Goal: Check status: Check status

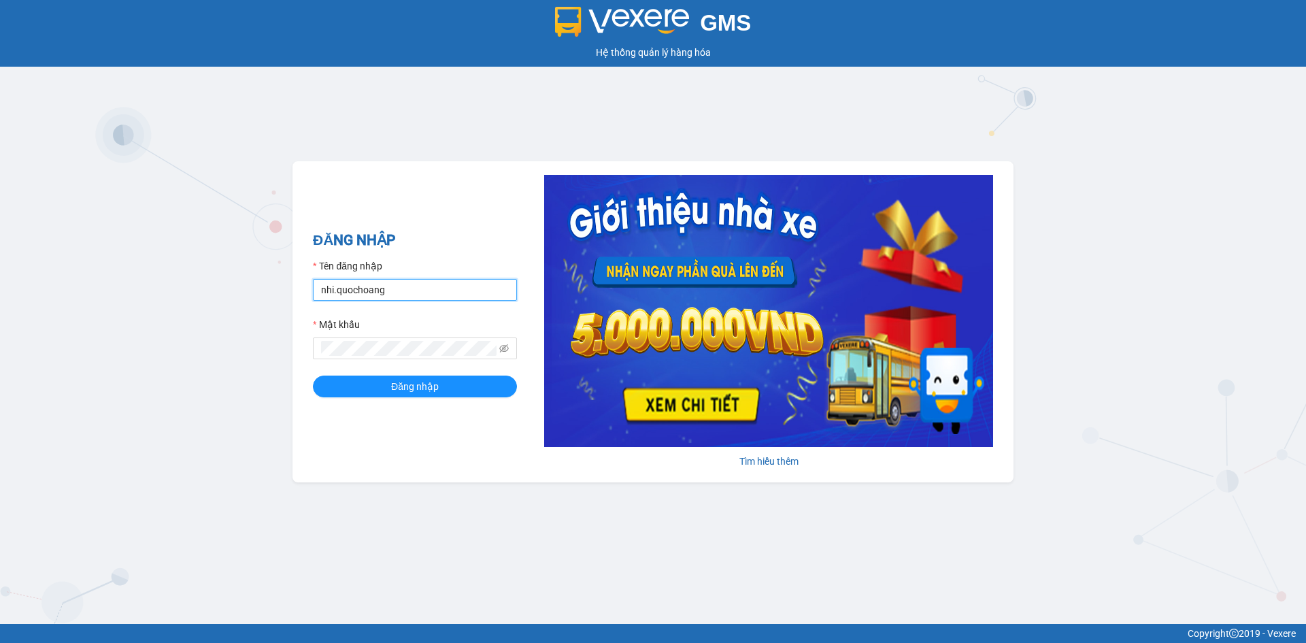
click at [415, 294] on input "nhi.quochoang" at bounding box center [415, 290] width 204 height 22
type input "haiyen.quochoang"
click at [313, 376] on button "Đăng nhập" at bounding box center [415, 387] width 204 height 22
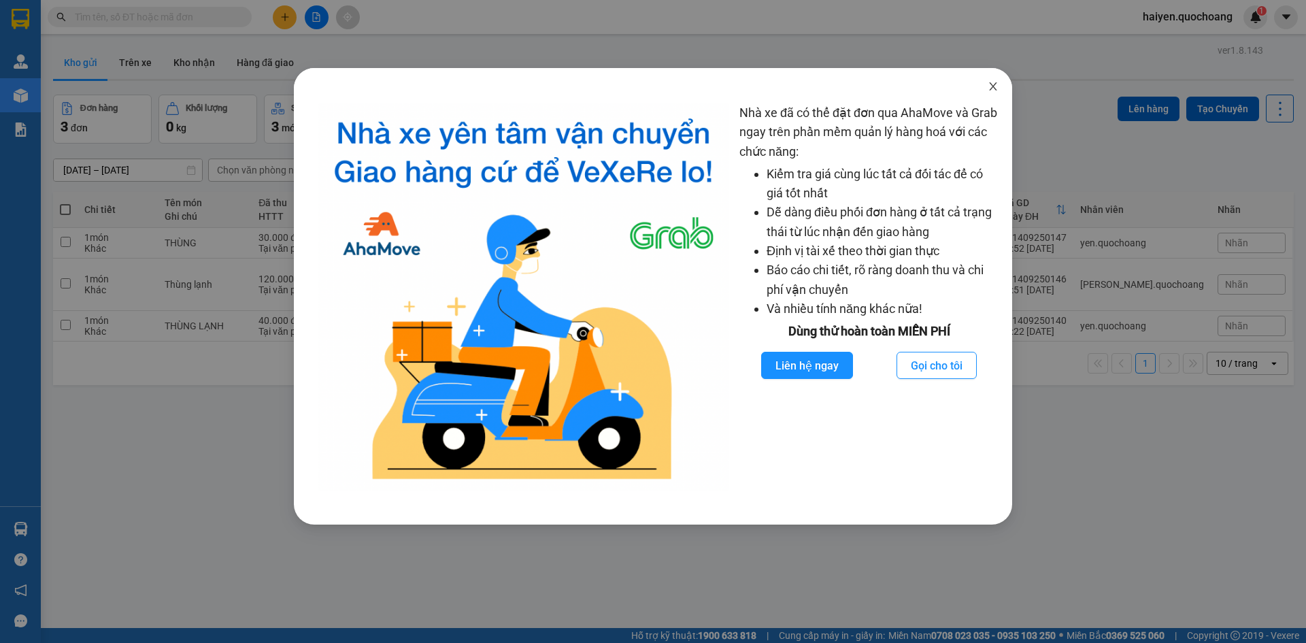
drag, startPoint x: 994, startPoint y: 85, endPoint x: 690, endPoint y: 1, distance: 315.6
click at [991, 85] on icon "close" at bounding box center [993, 86] width 11 height 11
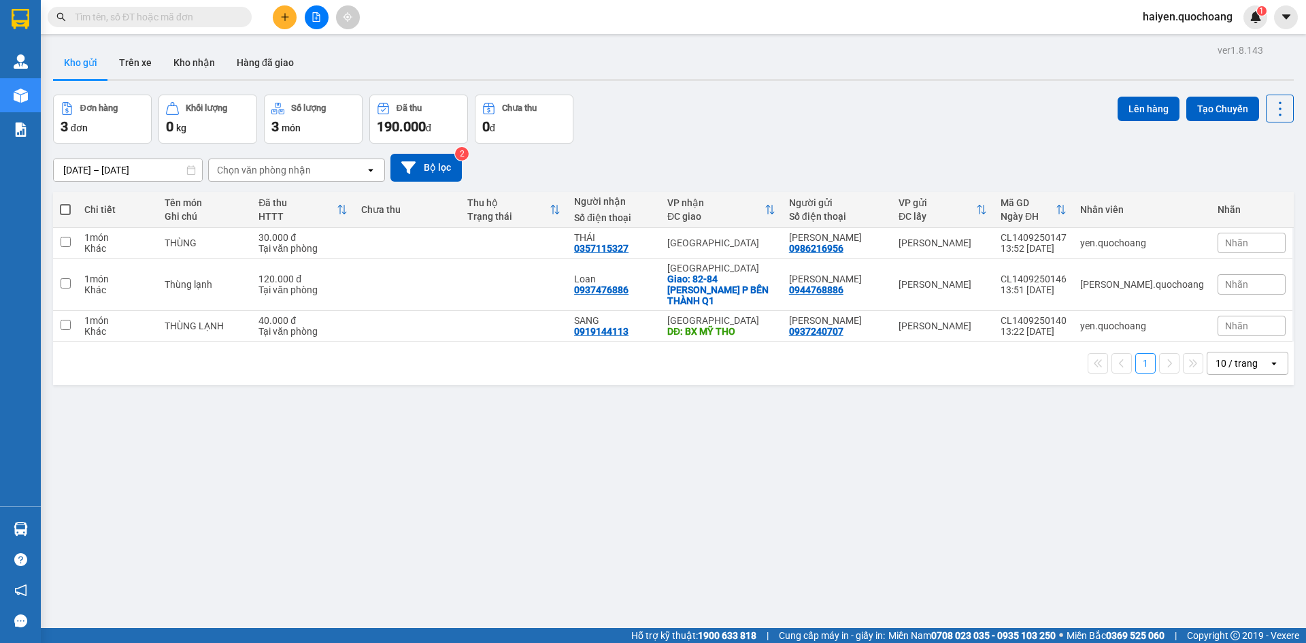
click at [214, 18] on input "text" at bounding box center [155, 17] width 161 height 15
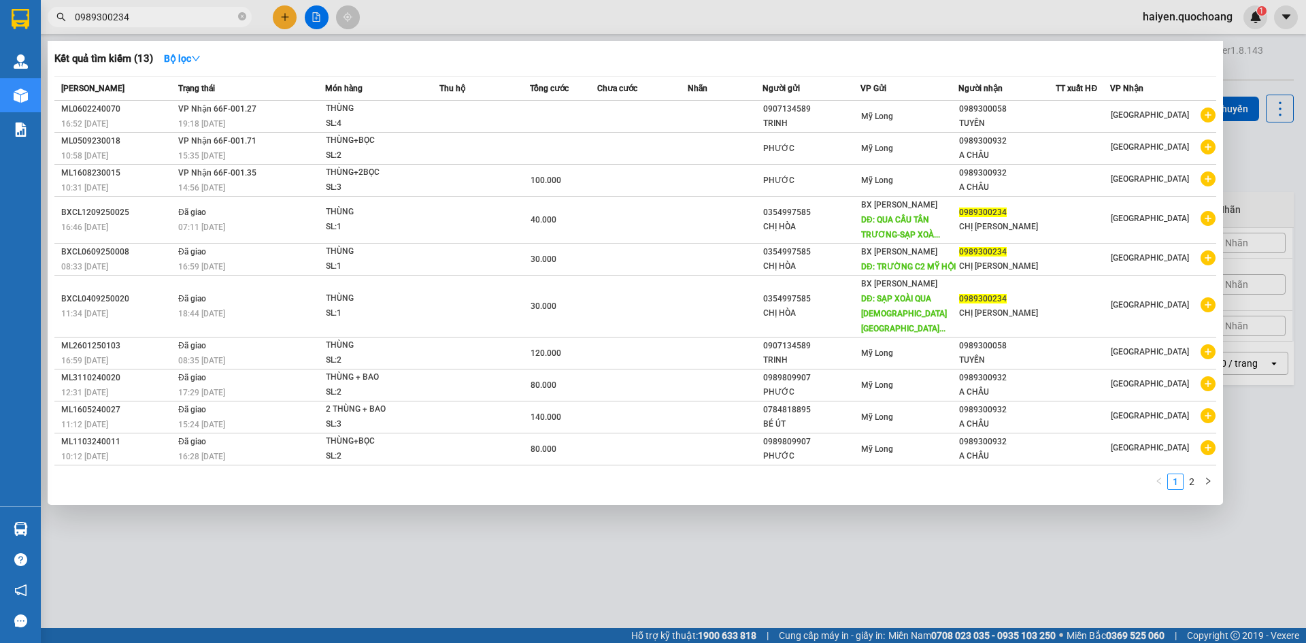
type input "0989300234"
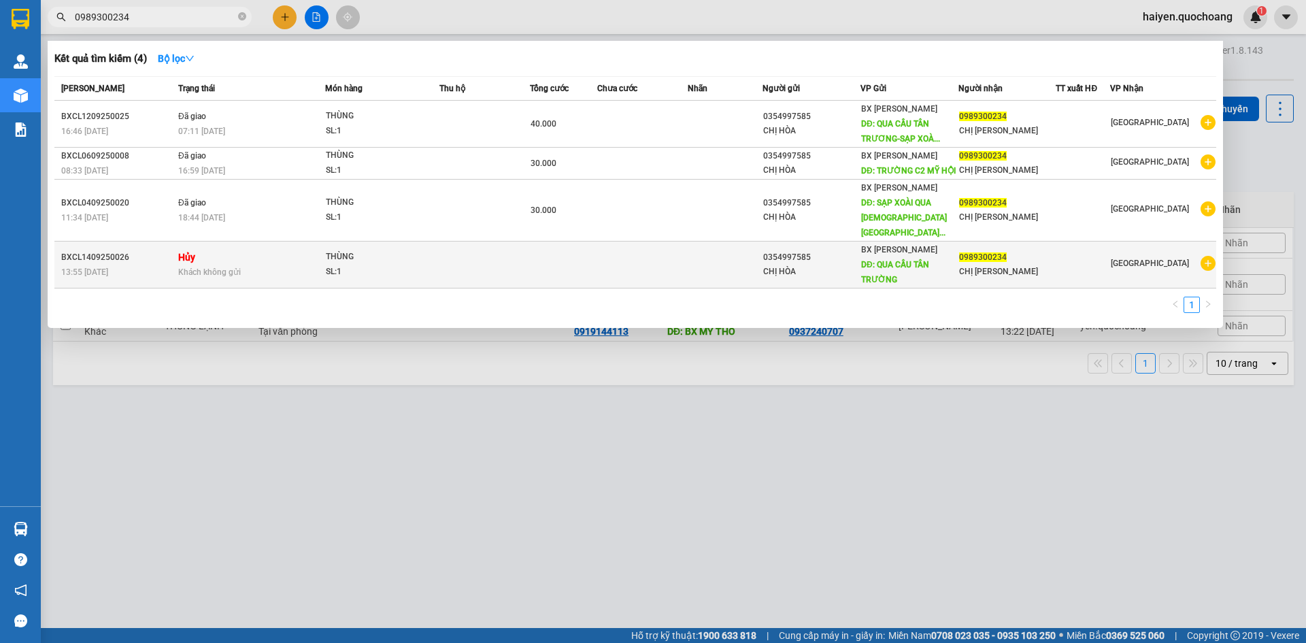
click at [229, 267] on span "Khách không gửi" at bounding box center [209, 272] width 63 height 10
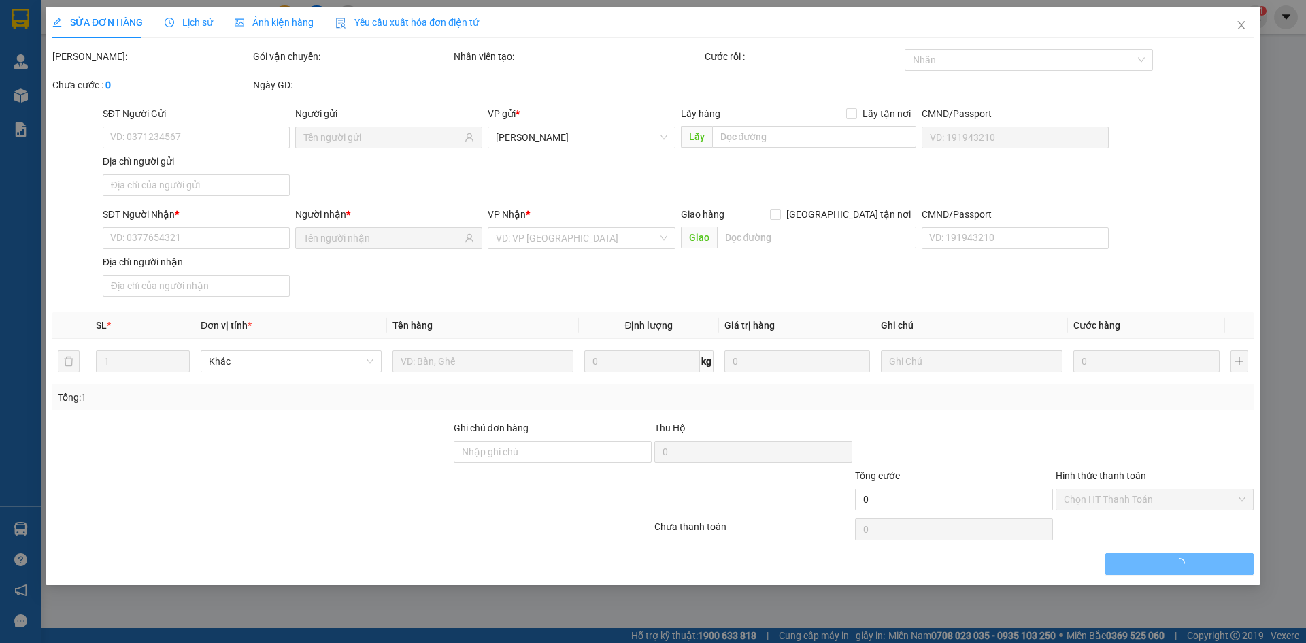
type input "0354997585"
type input "CHỊ HÒA"
type input "QUA CẦU TÂN TRƯỜNG"
type input "0989300234"
type input "CHỊ [PERSON_NAME]"
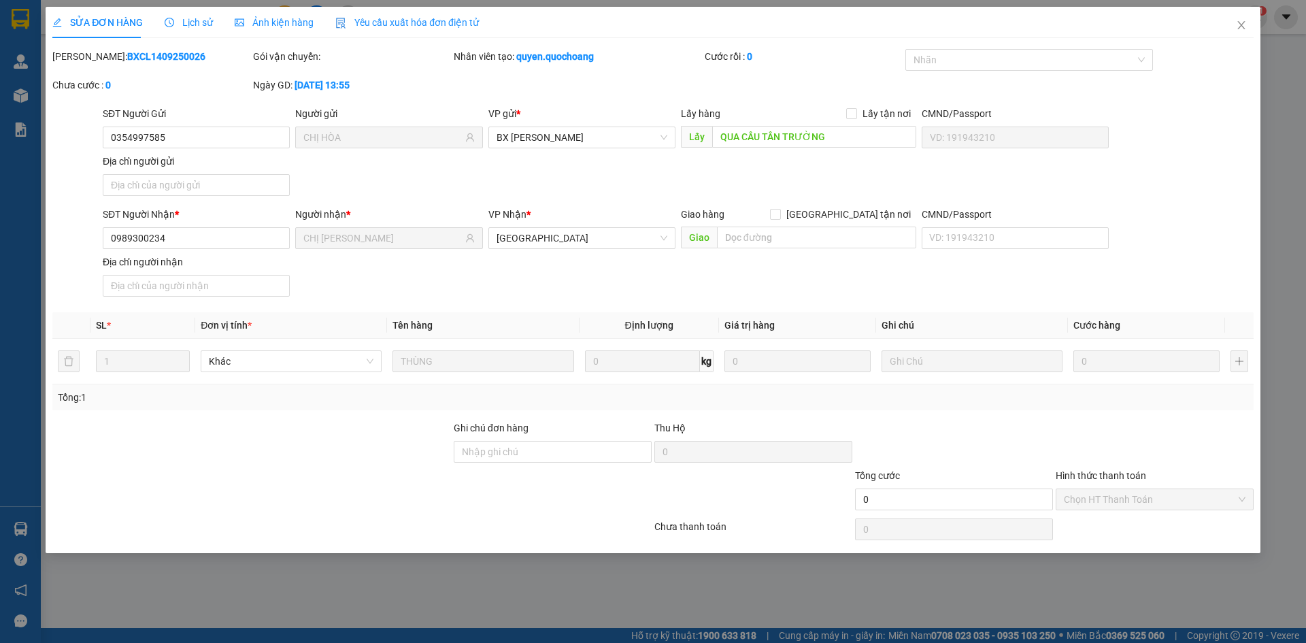
click at [192, 20] on span "Lịch sử" at bounding box center [189, 22] width 48 height 11
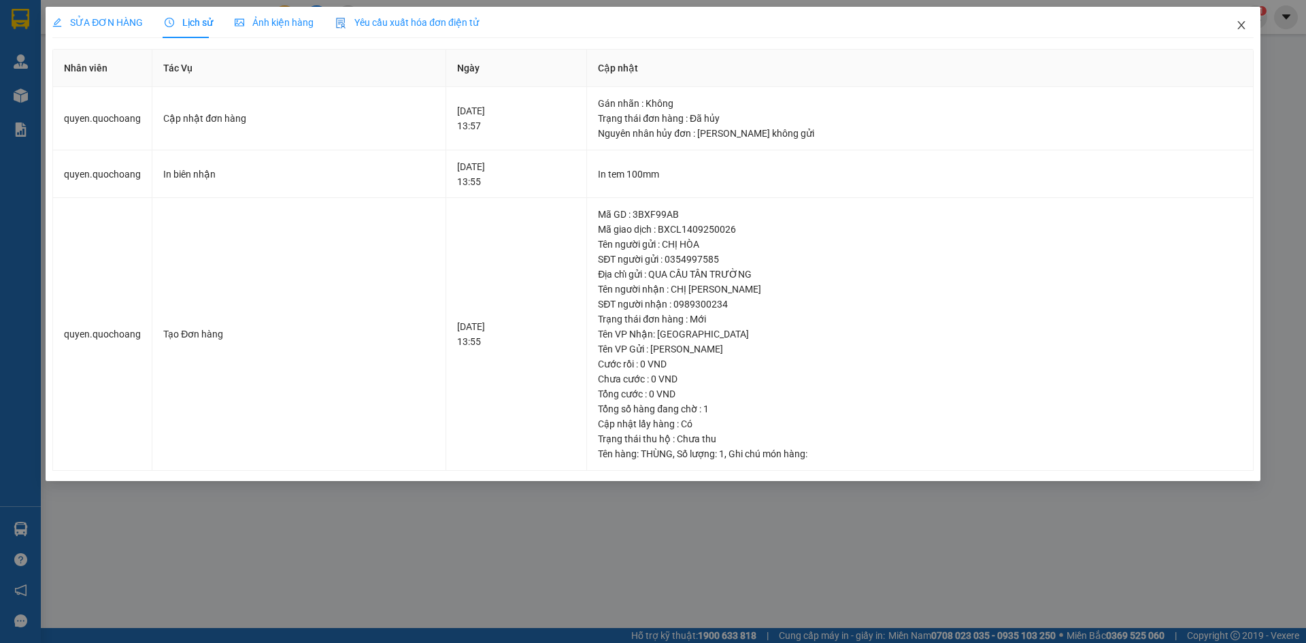
click at [1240, 24] on icon "close" at bounding box center [1241, 25] width 7 height 8
